Goal: Browse casually

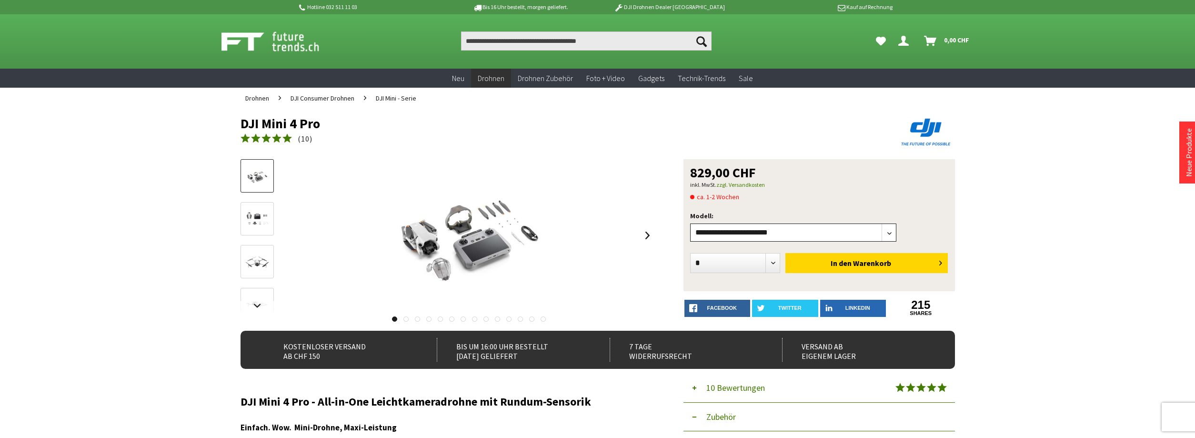
click at [690, 223] on select"] "**********" at bounding box center [793, 232] width 207 height 18
click option "**********" at bounding box center [0, 0] width 0 height 0
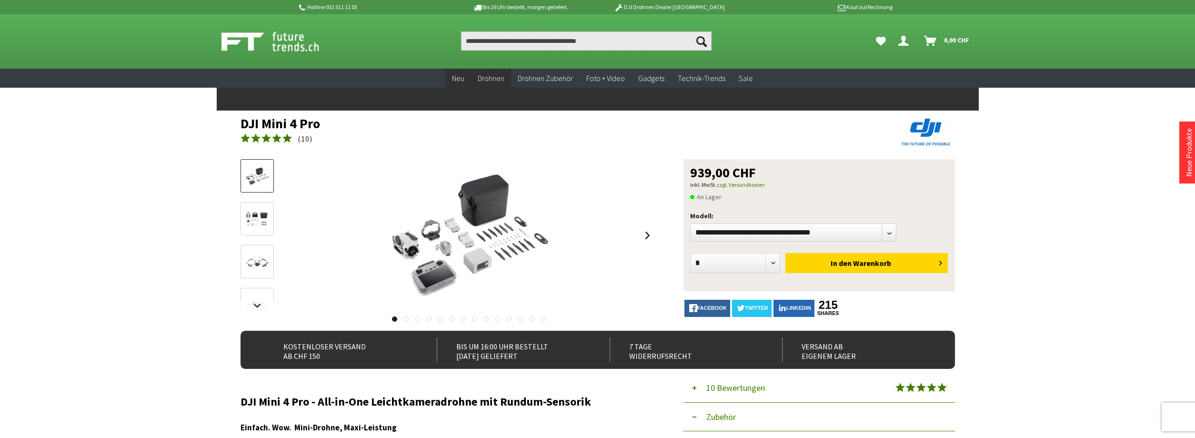
click at [462, 82] on span "Neu" at bounding box center [458, 78] width 12 height 10
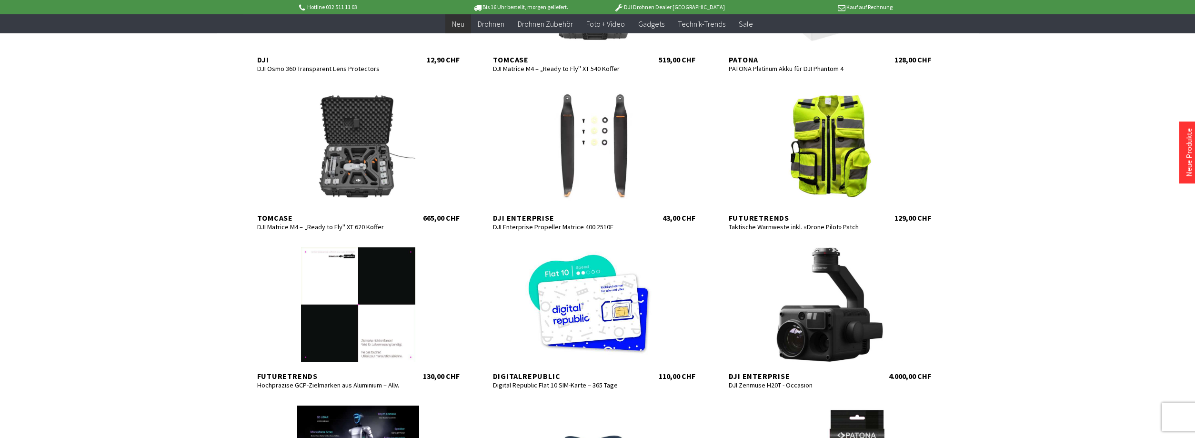
scroll to position [923, 0]
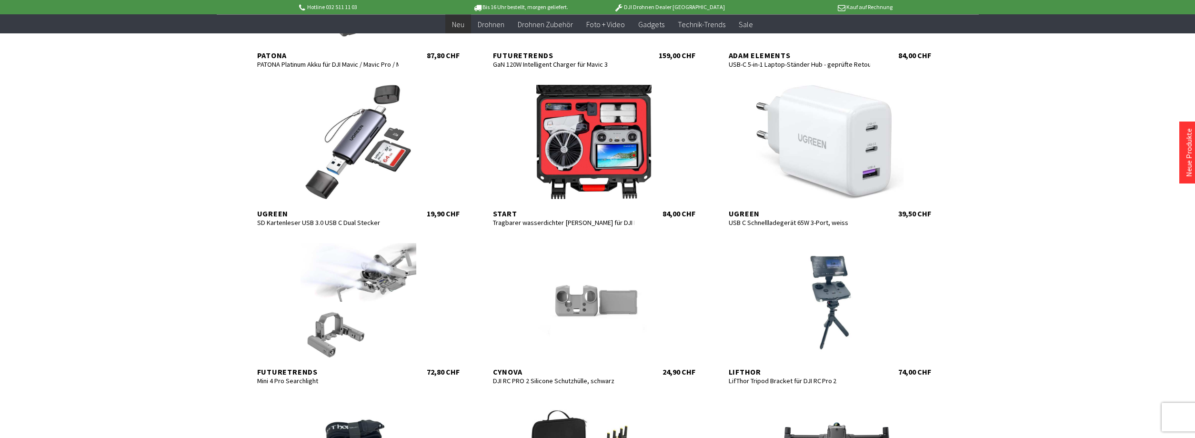
scroll to position [1555, 0]
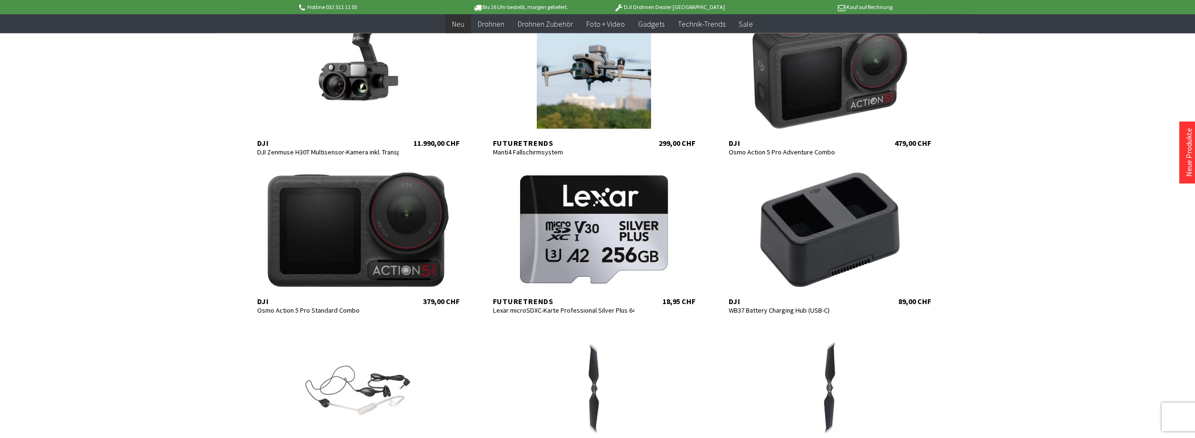
scroll to position [2284, 0]
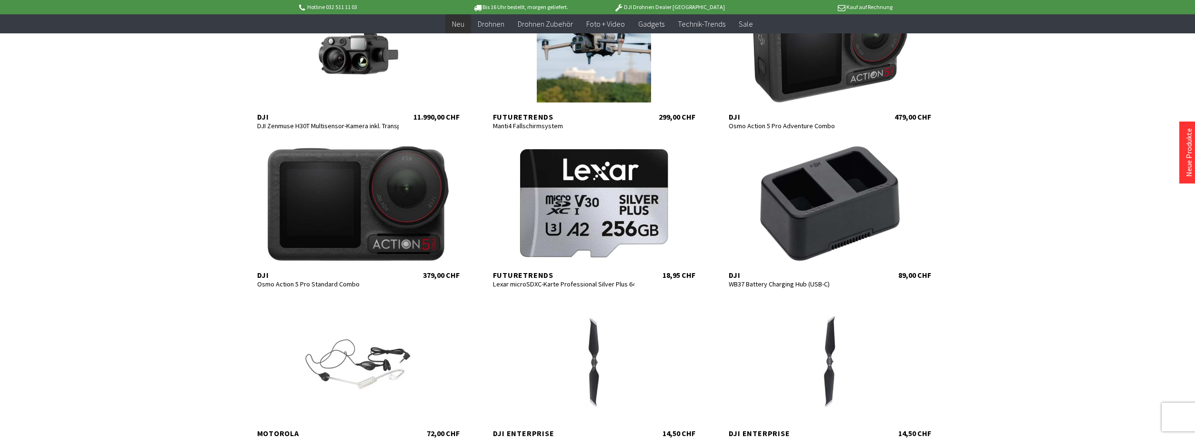
click at [0, 0] on div "In den Warenkorb" at bounding box center [0, 0] width 0 height 0
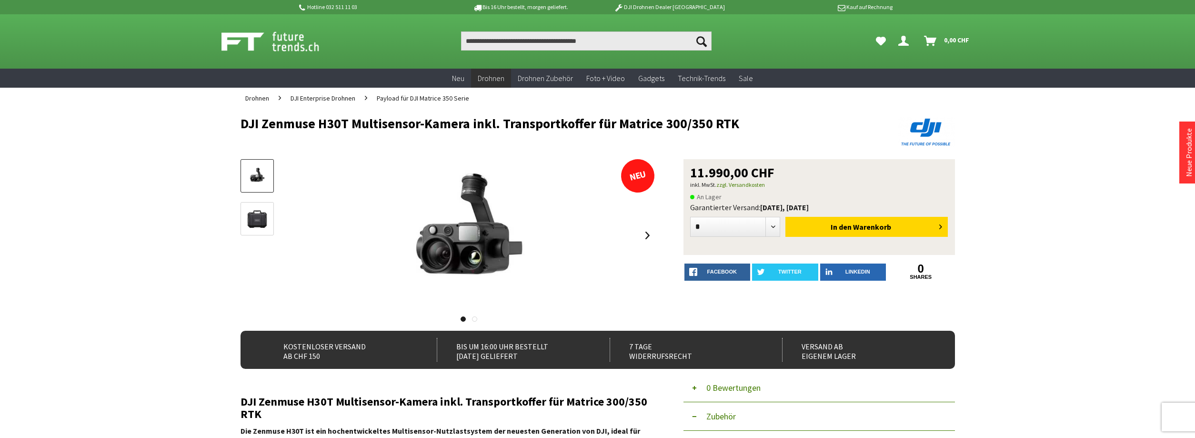
click at [234, 40] on img at bounding box center [281, 42] width 119 height 24
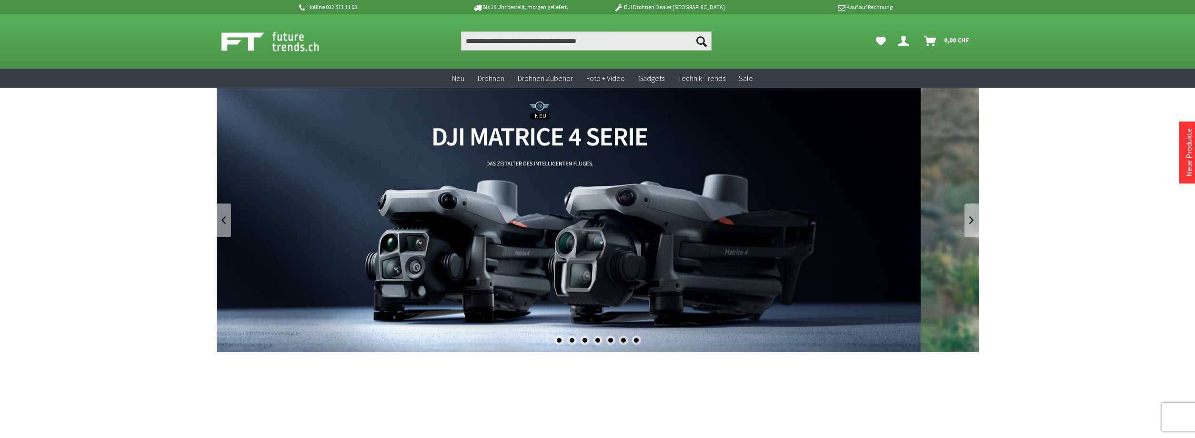
drag, startPoint x: 714, startPoint y: 138, endPoint x: 652, endPoint y: 134, distance: 62.0
click at [652, 134] on link "DJI Matrice 4 Enterprise Drohnen Serie - M4T und M4E" at bounding box center [540, 220] width 762 height 264
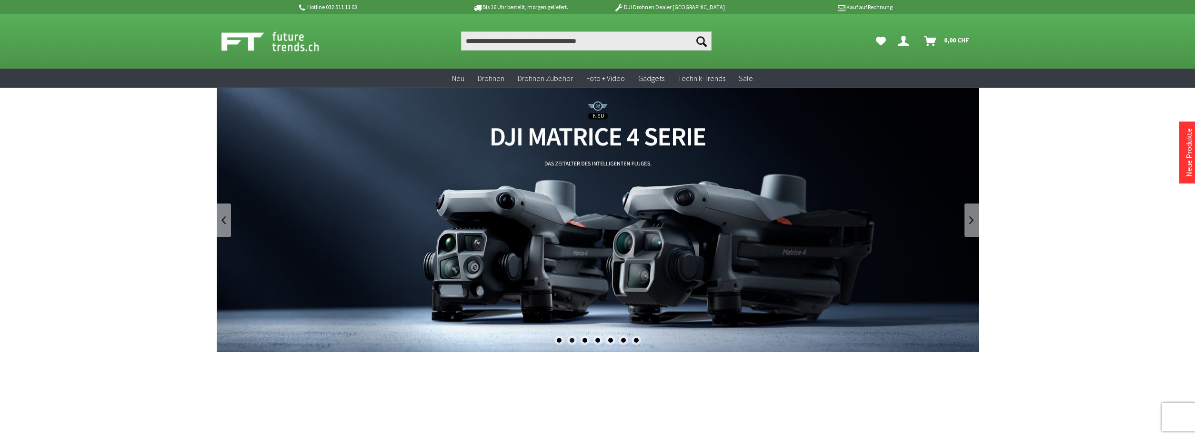
click at [636, 131] on link "DJI Matrice 4 Enterprise Drohnen Serie - M4T und M4E" at bounding box center [598, 220] width 762 height 264
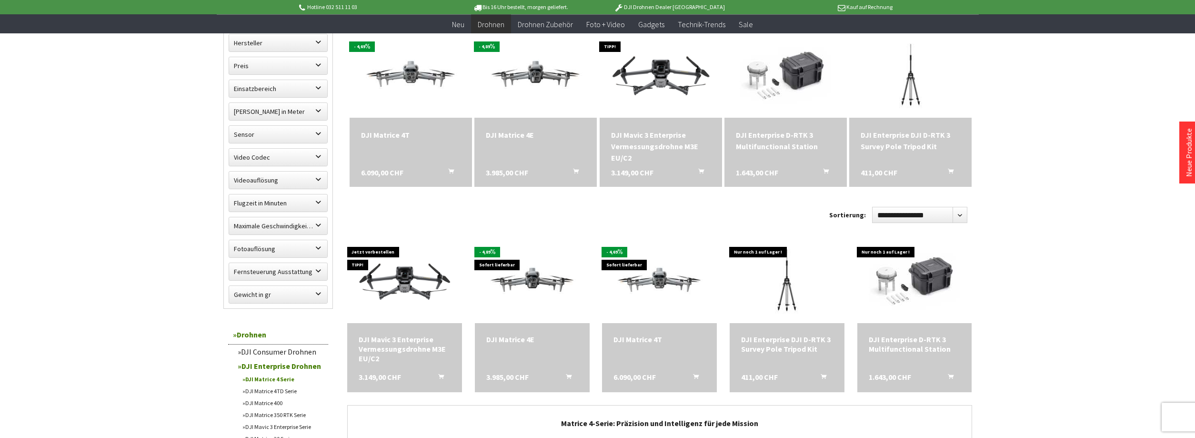
scroll to position [340, 0]
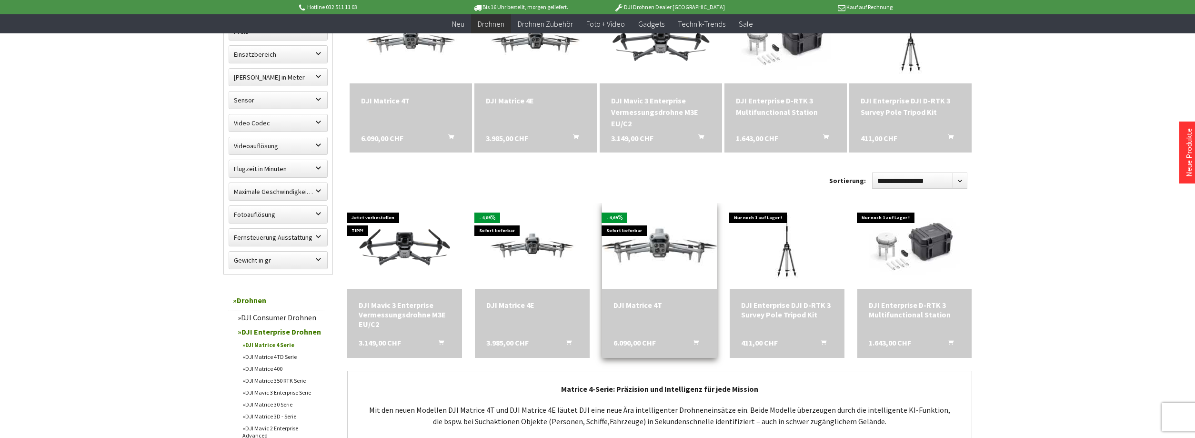
click at [682, 264] on img at bounding box center [659, 246] width 161 height 91
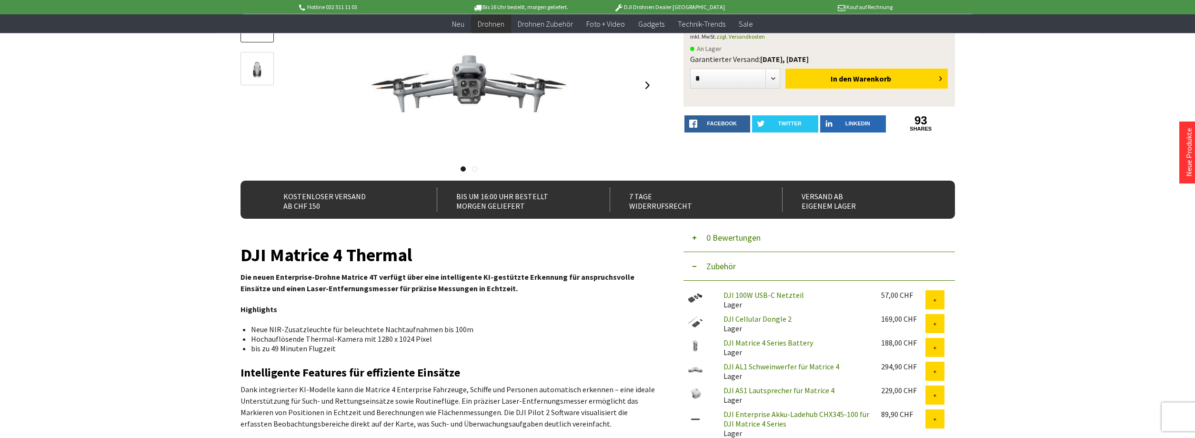
scroll to position [146, 0]
